Goal: Transaction & Acquisition: Book appointment/travel/reservation

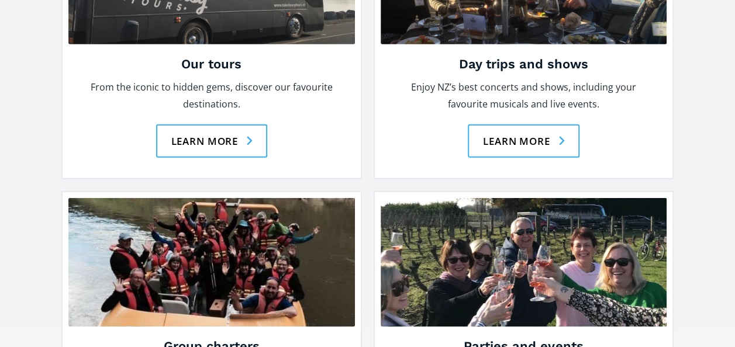
scroll to position [1704, 0]
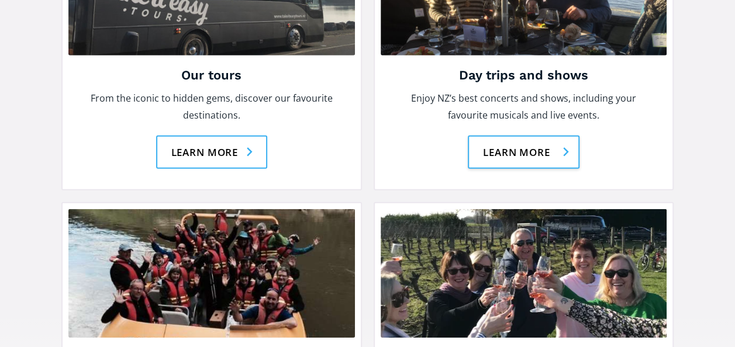
click at [554, 136] on link "Learn more" at bounding box center [524, 152] width 112 height 33
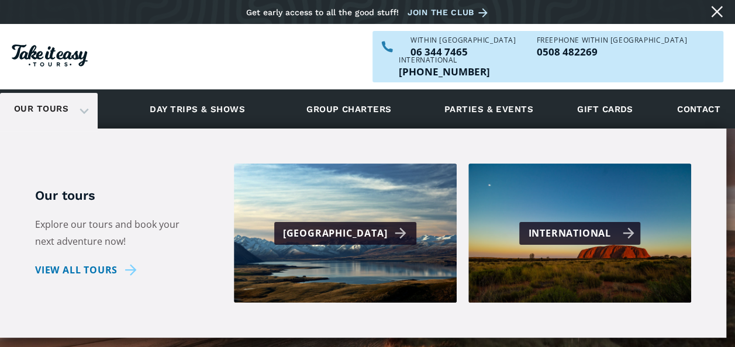
click at [550, 225] on div "International" at bounding box center [581, 233] width 106 height 17
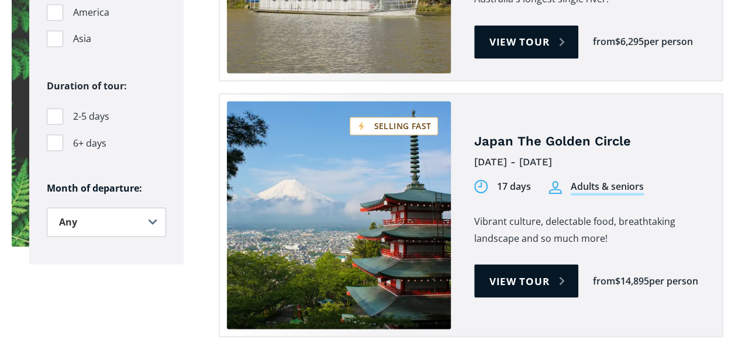
scroll to position [978, 0]
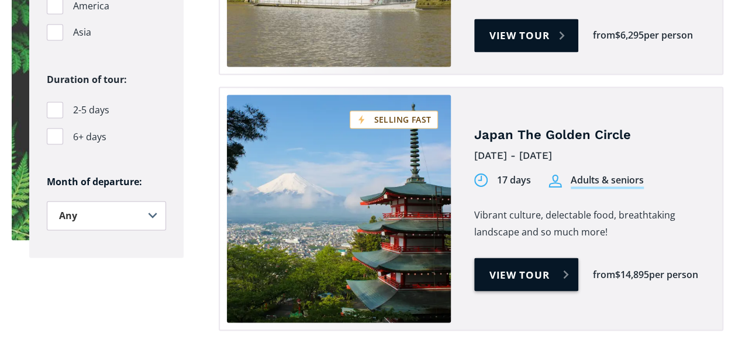
click at [530, 258] on link "View tour" at bounding box center [526, 274] width 105 height 33
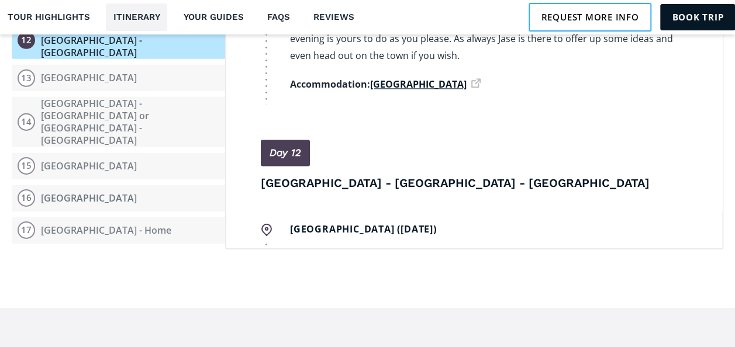
scroll to position [4825, 0]
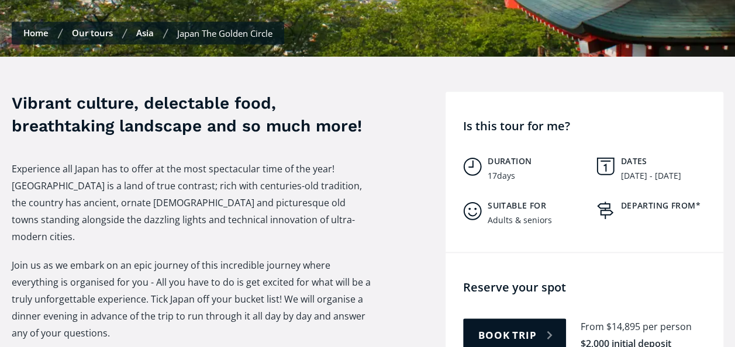
scroll to position [414, 0]
